Goal: Task Accomplishment & Management: Manage account settings

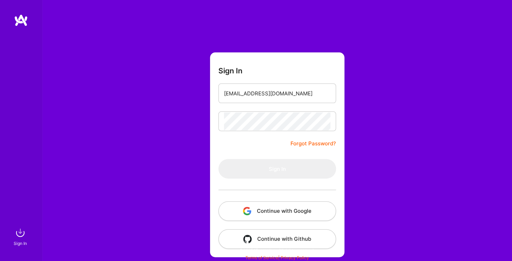
type input "[EMAIL_ADDRESS][DOMAIN_NAME]"
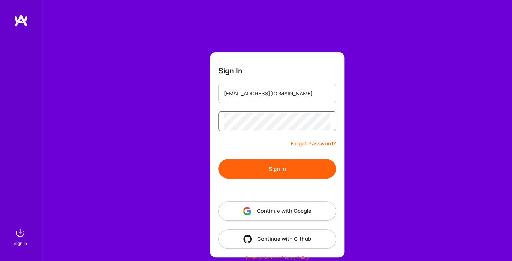
click at [218, 159] on button "Sign In" at bounding box center [277, 169] width 118 height 20
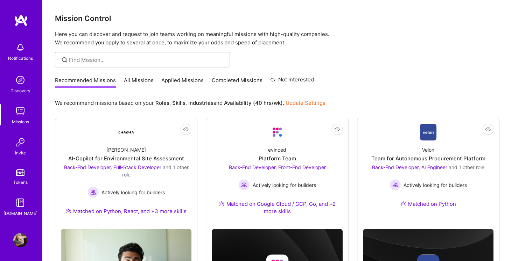
click at [22, 201] on img at bounding box center [20, 203] width 14 height 14
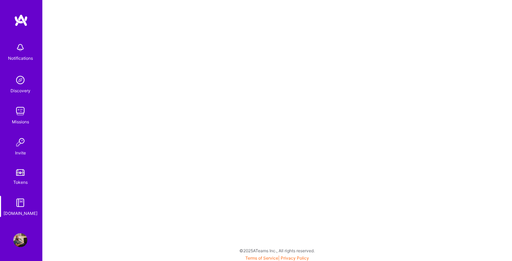
click at [20, 109] on img at bounding box center [20, 111] width 14 height 14
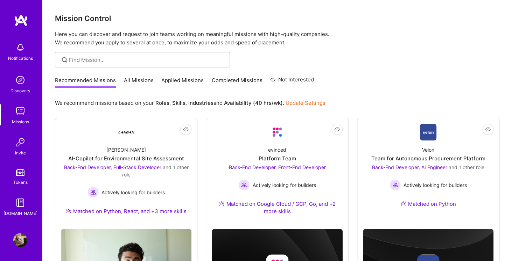
click at [13, 76] on link "Discovery" at bounding box center [20, 83] width 43 height 21
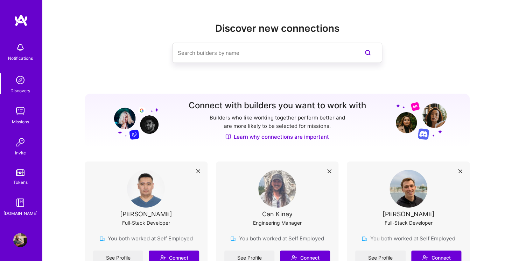
click at [22, 242] on img at bounding box center [20, 240] width 14 height 14
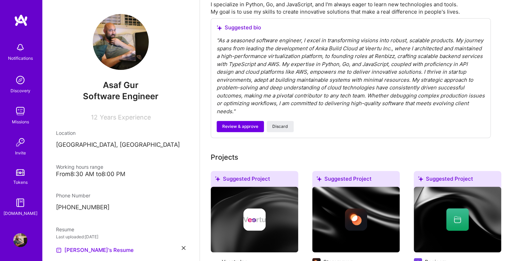
scroll to position [235, 0]
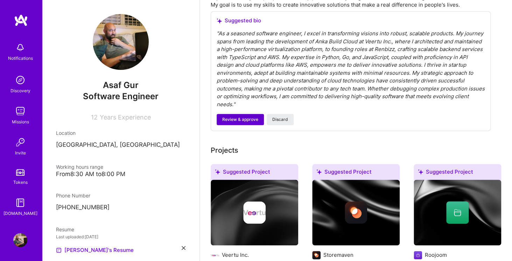
click at [241, 117] on span "Review & approve" at bounding box center [240, 120] width 36 height 6
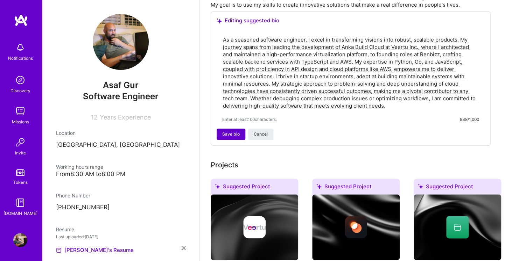
click at [225, 131] on span "Save bio" at bounding box center [230, 134] width 17 height 6
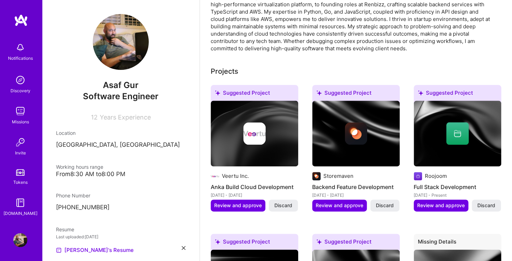
scroll to position [233, 0]
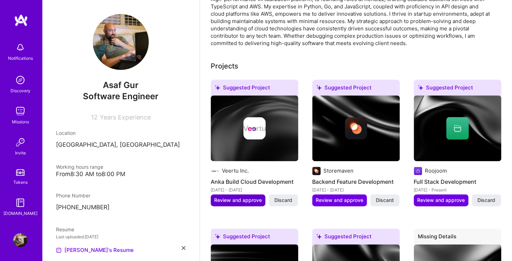
click at [234, 197] on span "Review and approve" at bounding box center [238, 200] width 48 height 7
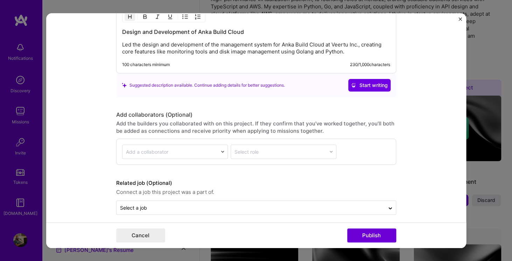
scroll to position [729, 0]
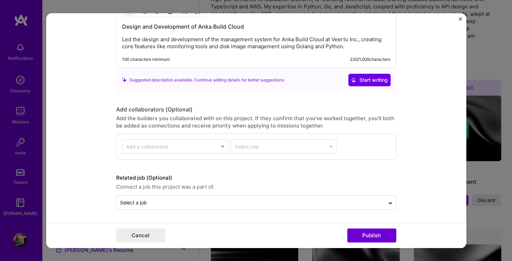
click at [189, 146] on input "text" at bounding box center [170, 146] width 88 height 7
click at [209, 148] on input "text" at bounding box center [170, 146] width 88 height 7
click at [226, 145] on div at bounding box center [223, 147] width 10 height 10
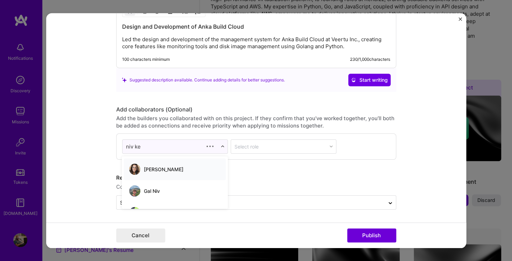
type input "[PERSON_NAME]"
click at [170, 174] on div "[PERSON_NAME]" at bounding box center [174, 169] width 94 height 15
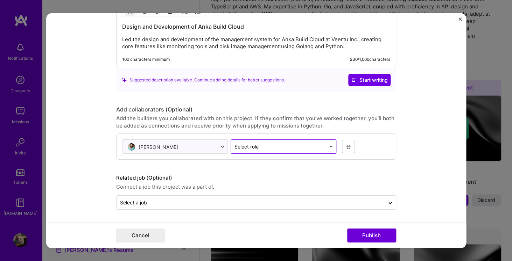
click at [298, 145] on input "text" at bounding box center [279, 146] width 91 height 7
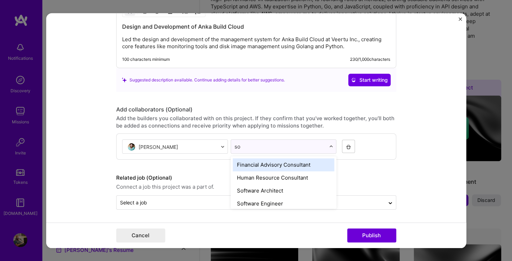
type input "sof"
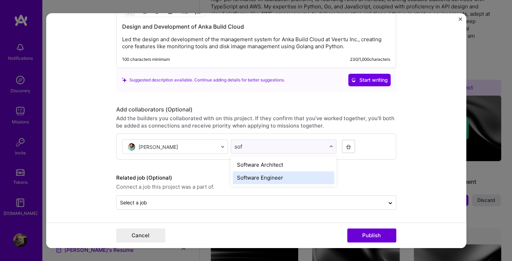
click at [288, 176] on div "Software Engineer" at bounding box center [283, 177] width 101 height 13
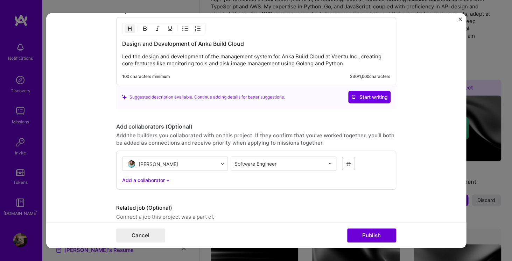
scroll to position [742, 0]
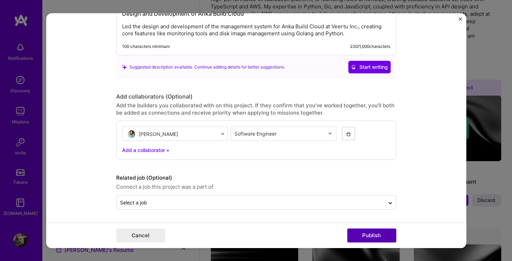
click at [370, 235] on button "Publish" at bounding box center [371, 236] width 49 height 14
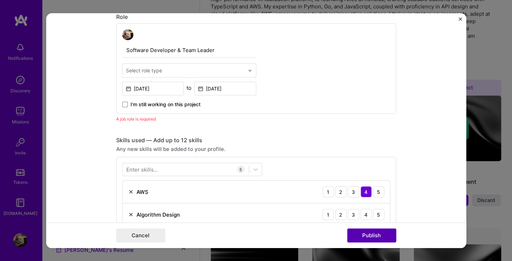
scroll to position [235, 0]
click at [163, 74] on input "text" at bounding box center [185, 70] width 118 height 7
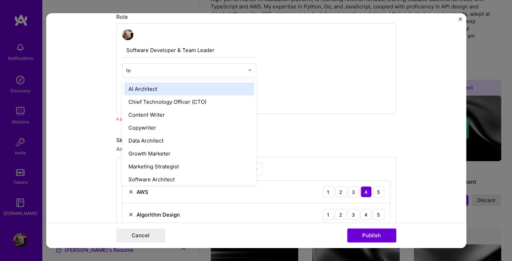
type input "t"
type input "engineer"
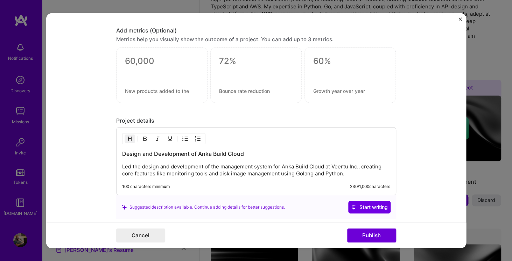
scroll to position [750, 0]
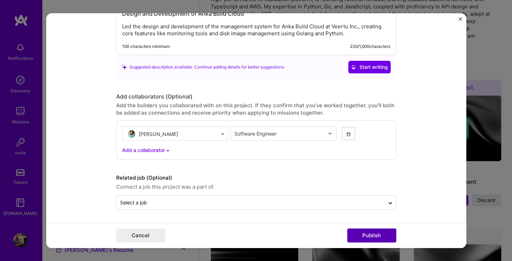
click at [374, 233] on button "Publish" at bounding box center [371, 236] width 49 height 14
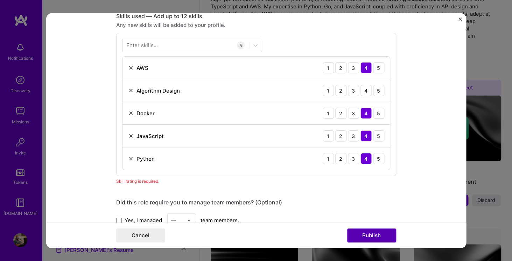
scroll to position [350, 0]
click at [343, 89] on div "2" at bounding box center [340, 90] width 11 height 11
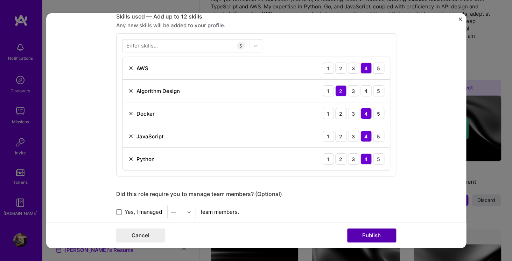
click at [380, 239] on button "Publish" at bounding box center [371, 236] width 49 height 14
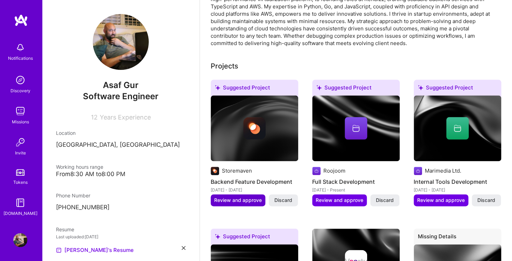
click at [246, 197] on span "Review and approve" at bounding box center [238, 200] width 48 height 7
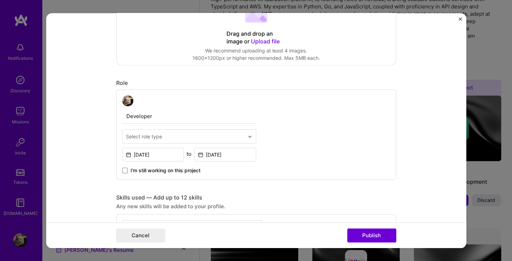
scroll to position [177, 0]
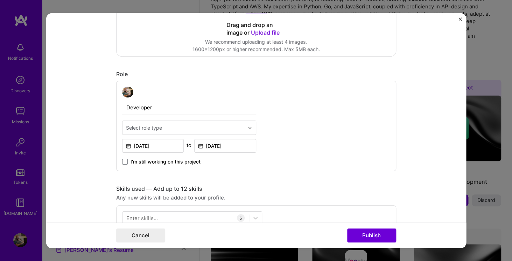
click at [221, 127] on input "text" at bounding box center [185, 127] width 118 height 7
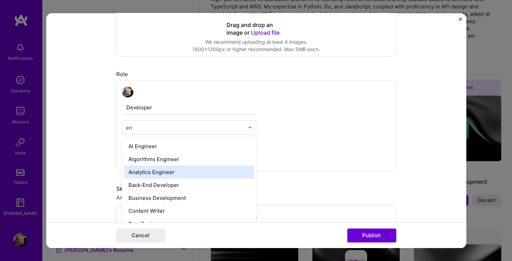
type input "e"
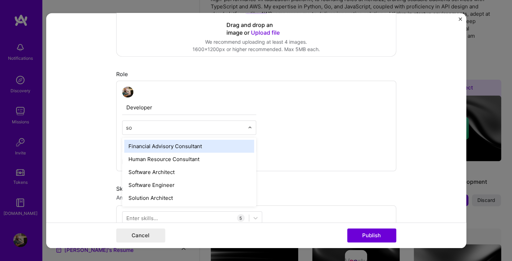
type input "sof"
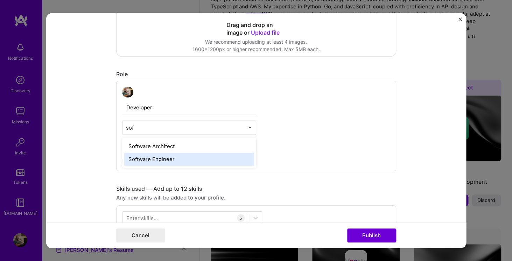
click at [169, 156] on div "Software Engineer" at bounding box center [189, 159] width 130 height 13
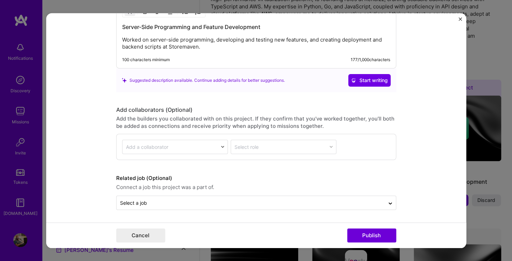
scroll to position [729, 0]
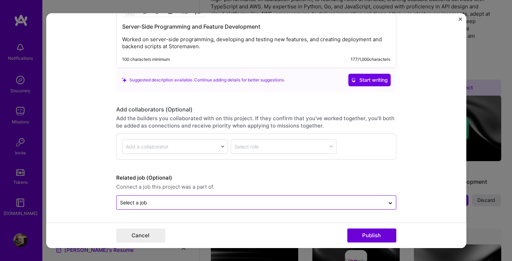
click at [350, 199] on div at bounding box center [250, 202] width 261 height 9
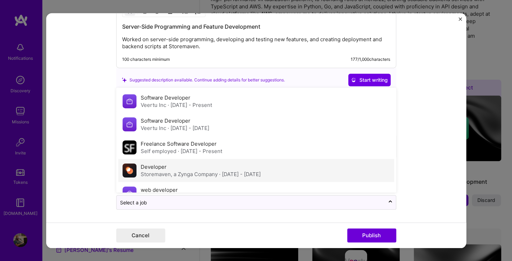
click at [301, 172] on div "Developer Storemaven, a Zynga Company · [DATE] - [DATE]" at bounding box center [256, 170] width 276 height 23
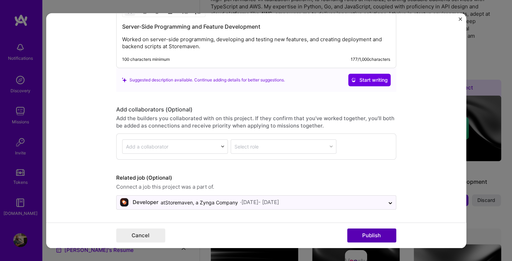
click at [379, 233] on button "Publish" at bounding box center [371, 236] width 49 height 14
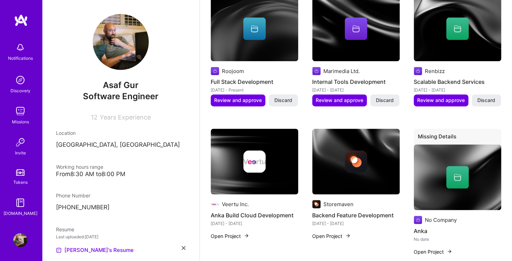
scroll to position [323, 0]
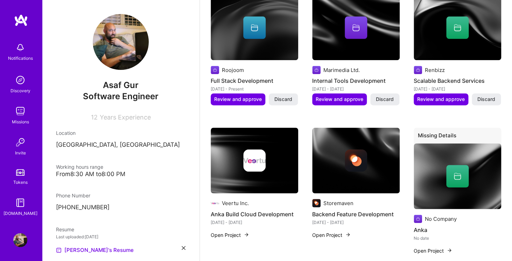
click at [241, 170] on img at bounding box center [254, 161] width 87 height 66
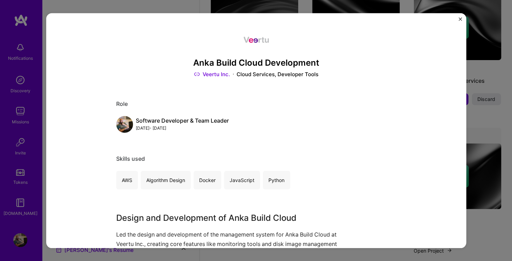
click at [459, 19] on img "Close" at bounding box center [459, 18] width 3 height 3
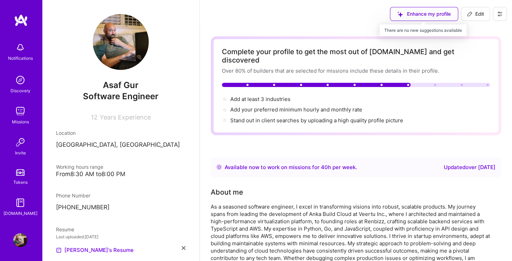
click at [418, 10] on div "Enhance my profile" at bounding box center [424, 14] width 68 height 14
click at [419, 18] on div "Enhance my profile" at bounding box center [424, 14] width 68 height 14
click at [478, 13] on span "Edit" at bounding box center [475, 13] width 17 height 7
select select "IL"
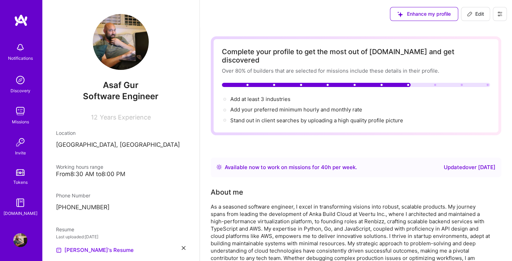
select select "Right Now"
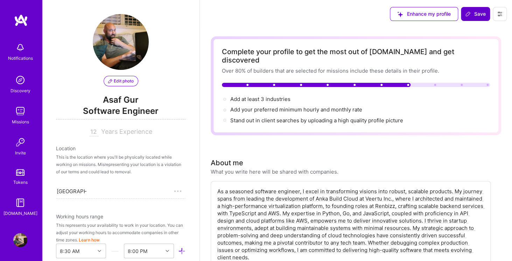
scroll to position [279, 0]
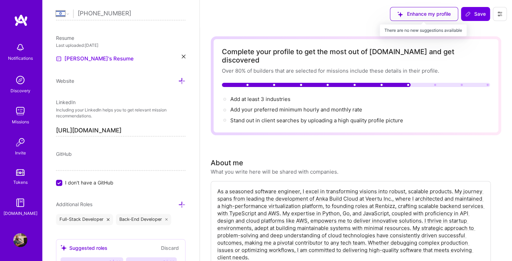
click at [407, 15] on div "Enhance my profile" at bounding box center [424, 14] width 68 height 14
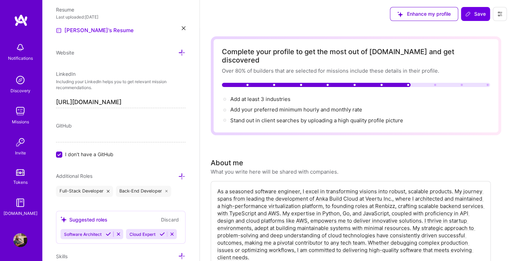
scroll to position [329, 0]
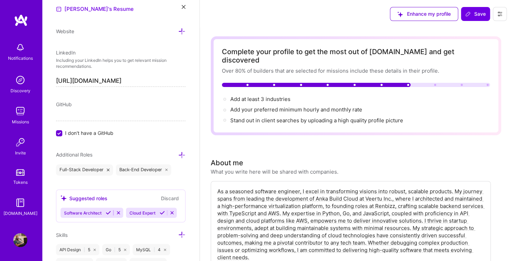
click at [58, 135] on input "I don't have a GitHub" at bounding box center [60, 134] width 6 height 6
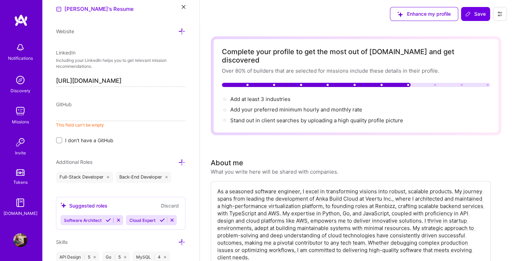
click at [82, 118] on input at bounding box center [120, 115] width 129 height 11
type input "a"
paste input "[URL][DOMAIN_NAME]"
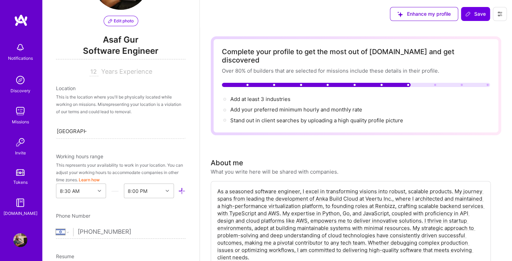
scroll to position [59, 0]
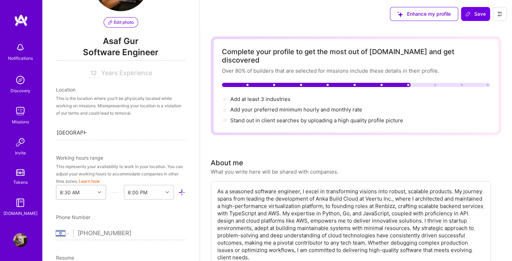
type input "[URL][DOMAIN_NAME]"
click at [99, 192] on div "8:30 AM" at bounding box center [81, 192] width 50 height 15
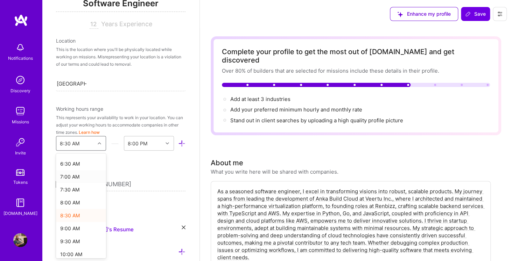
scroll to position [172, 0]
click at [78, 244] on div "10:00 AM" at bounding box center [81, 248] width 50 height 13
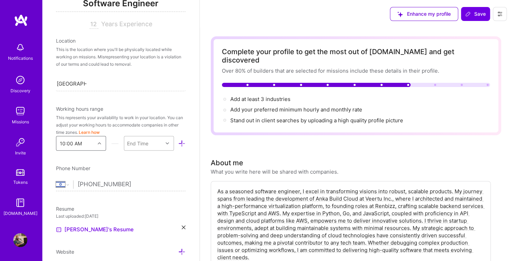
click at [164, 142] on div at bounding box center [168, 143] width 11 height 9
click at [152, 241] on div "9:00 PM" at bounding box center [149, 243] width 50 height 13
click at [129, 122] on div "This represents your availability to work in your location. You can adjust your…" at bounding box center [120, 125] width 129 height 22
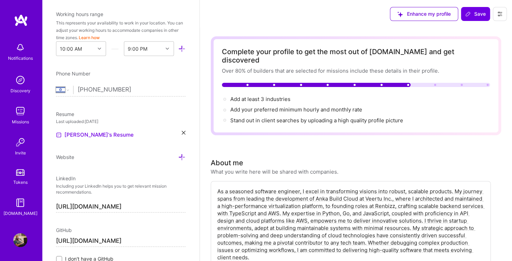
click at [185, 49] on icon at bounding box center [181, 48] width 7 height 7
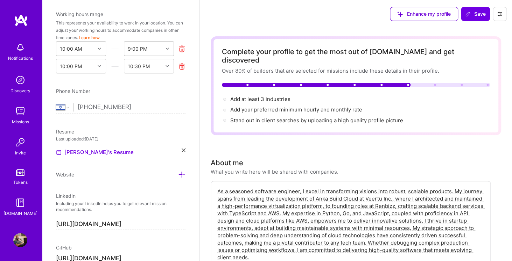
click at [181, 68] on icon at bounding box center [181, 66] width 7 height 7
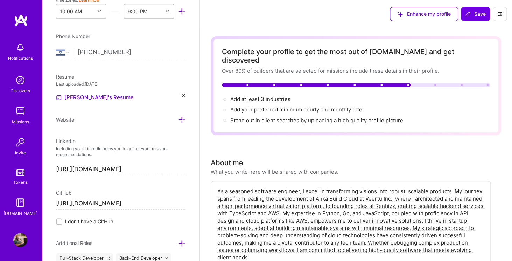
scroll to position [241, 0]
click at [184, 94] on icon at bounding box center [184, 95] width 4 height 4
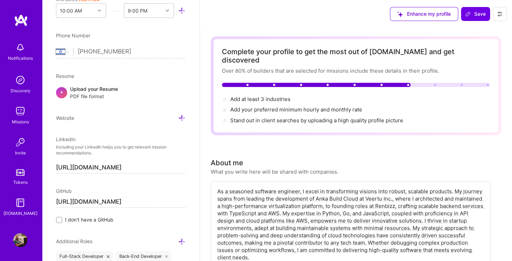
click at [96, 91] on div "Upload your Resume PDF file format" at bounding box center [94, 92] width 48 height 15
click at [86, 94] on span "PDF file format" at bounding box center [94, 96] width 48 height 7
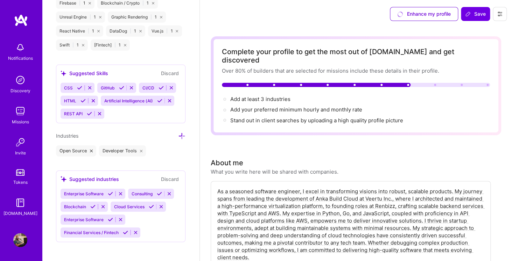
scroll to position [774, 0]
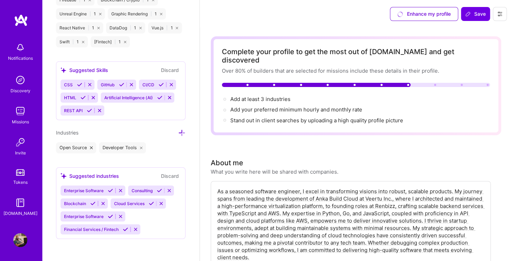
click at [131, 147] on div "Developer Tools" at bounding box center [122, 147] width 47 height 11
click at [107, 190] on button at bounding box center [110, 191] width 9 height 6
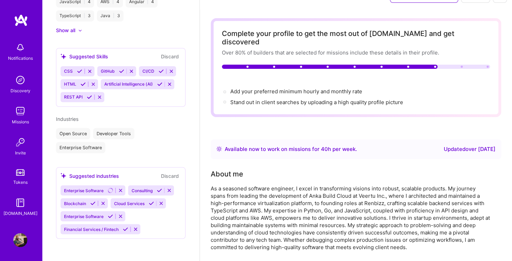
scroll to position [20, 0]
